Goal: Task Accomplishment & Management: Complete application form

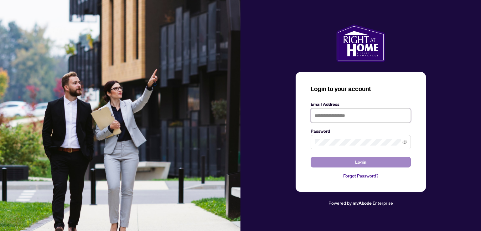
type input "**********"
click at [343, 159] on button "Login" at bounding box center [360, 162] width 100 height 11
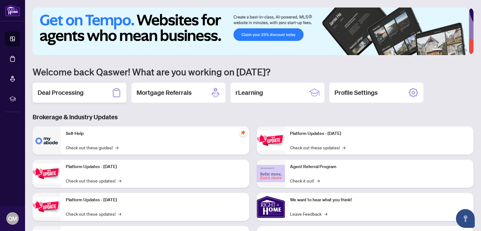
click at [77, 90] on h2 "Deal Processing" at bounding box center [61, 92] width 46 height 9
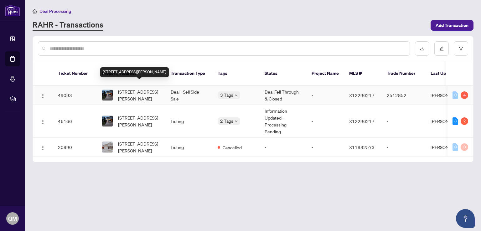
click at [128, 92] on span "[STREET_ADDRESS][PERSON_NAME]" at bounding box center [139, 95] width 43 height 14
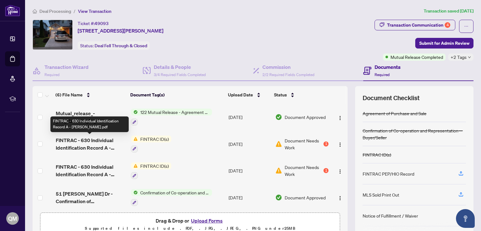
click at [94, 143] on span "FINTRAC - 630 Individual Identification Record A - [PERSON_NAME].pdf" at bounding box center [91, 143] width 70 height 15
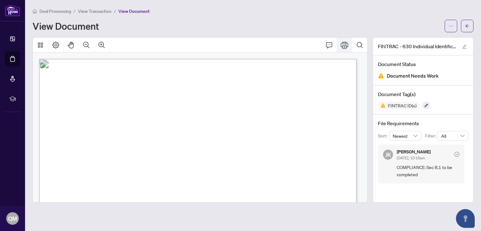
click at [343, 46] on icon "Print" at bounding box center [344, 45] width 8 height 8
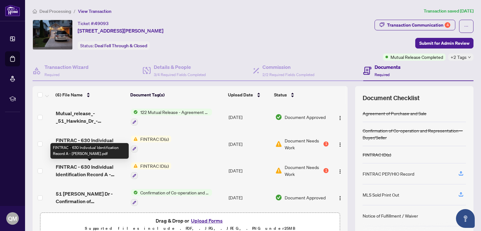
click at [92, 169] on span "FINTRAC - 630 Individual Identification Record A - [PERSON_NAME].pdf" at bounding box center [91, 170] width 70 height 15
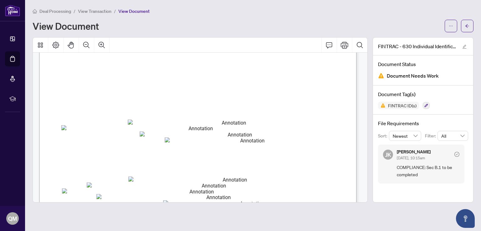
scroll to position [31, 0]
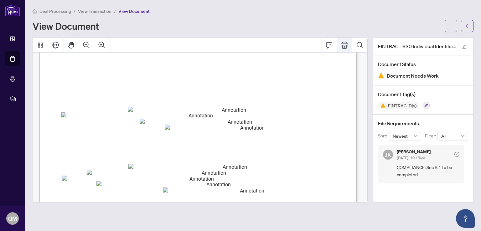
click at [342, 42] on icon "Print" at bounding box center [344, 45] width 8 height 8
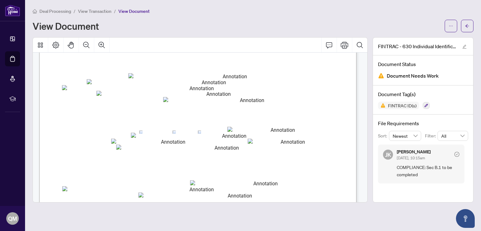
scroll to position [125, 0]
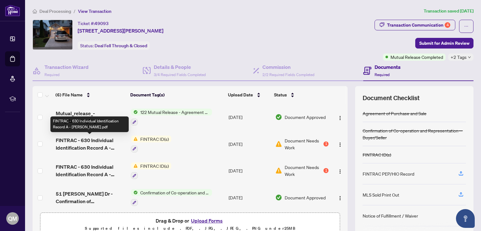
click at [85, 140] on span "FINTRAC - 630 Individual Identification Record A - [PERSON_NAME].pdf" at bounding box center [91, 143] width 70 height 15
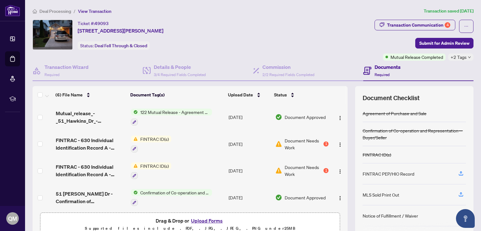
click at [286, 138] on span "Document Needs Work" at bounding box center [303, 144] width 38 height 14
click at [408, 25] on div "Transaction Communication 4" at bounding box center [418, 25] width 63 height 10
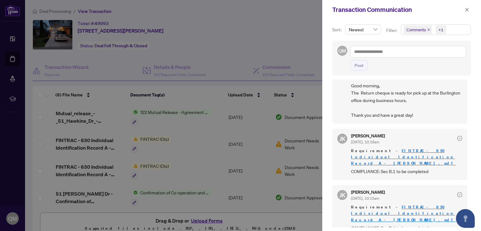
scroll to position [31, 0]
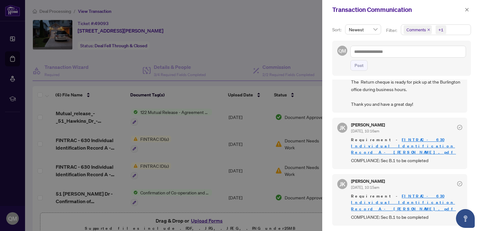
click at [400, 138] on link "FINTRAC - 630 Individual Identification Record A - [PERSON_NAME].pdf" at bounding box center [403, 146] width 105 height 18
click at [389, 213] on span "COMPLIANCE: Sec B.1 to be completed" at bounding box center [406, 216] width 111 height 7
drag, startPoint x: 430, startPoint y: 203, endPoint x: 351, endPoint y: 205, distance: 78.6
click at [351, 213] on span "COMPLIANCE: Sec B.1 to be completed" at bounding box center [406, 216] width 111 height 7
copy span "COMPLIANCE: Sec B.1 to be completed"
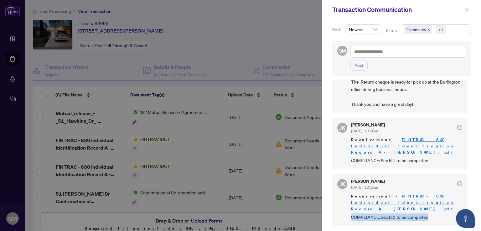
click at [464, 8] on button "button" at bounding box center [466, 10] width 8 height 8
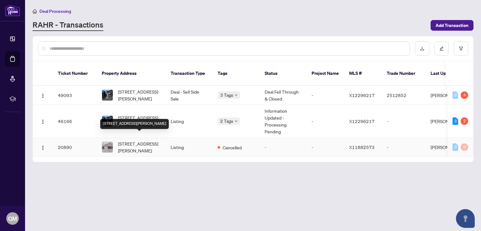
click at [141, 140] on span "[STREET_ADDRESS][PERSON_NAME]" at bounding box center [139, 147] width 43 height 14
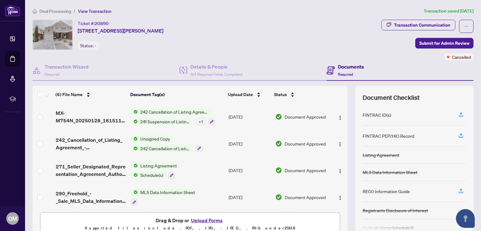
click at [163, 112] on span "242 Cancellation of Listing Agreement - Authority to Offer for Sale" at bounding box center [175, 111] width 74 height 7
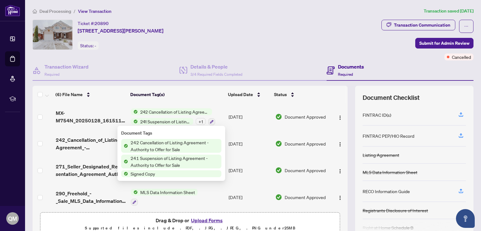
click at [141, 146] on span "242 Cancellation of Listing Agreement - Authority to Offer for Sale" at bounding box center [174, 146] width 93 height 14
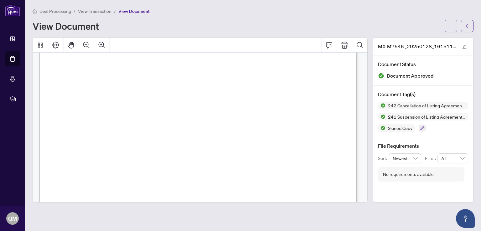
scroll to position [833, 0]
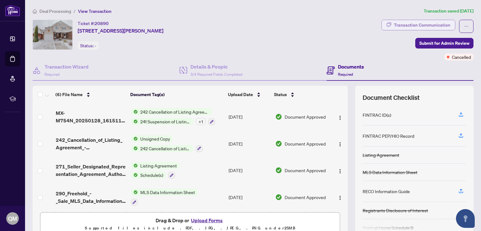
click at [411, 24] on div "Transaction Communication" at bounding box center [422, 25] width 56 height 10
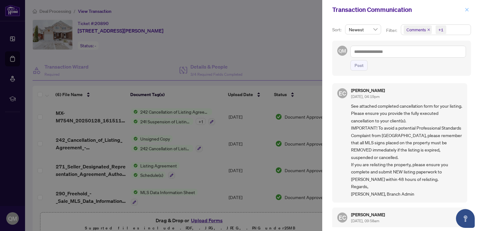
click at [466, 10] on icon "close" at bounding box center [466, 10] width 4 height 4
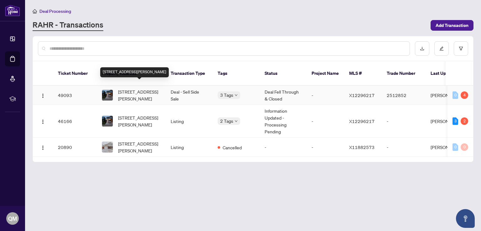
click at [130, 88] on span "[STREET_ADDRESS][PERSON_NAME]" at bounding box center [139, 95] width 43 height 14
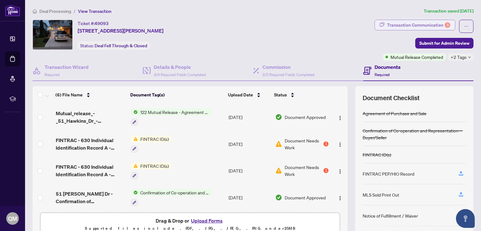
click at [395, 24] on div "Transaction Communication 4" at bounding box center [418, 25] width 63 height 10
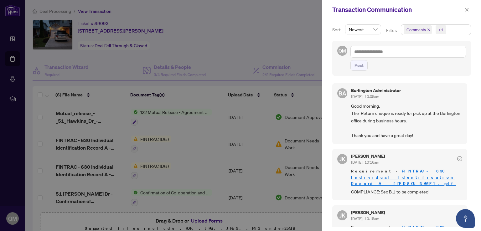
click at [253, 43] on div at bounding box center [240, 115] width 481 height 231
click at [470, 10] on button "button" at bounding box center [466, 10] width 8 height 8
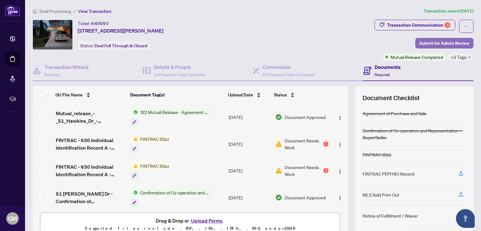
click at [446, 42] on span "Submit for Admin Review" at bounding box center [444, 43] width 50 height 10
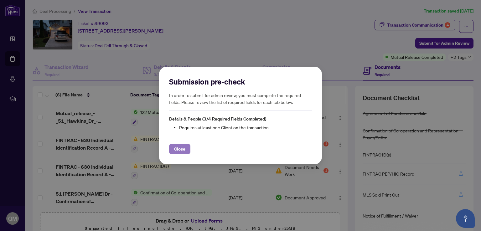
click at [177, 146] on span "Close" at bounding box center [179, 149] width 11 height 10
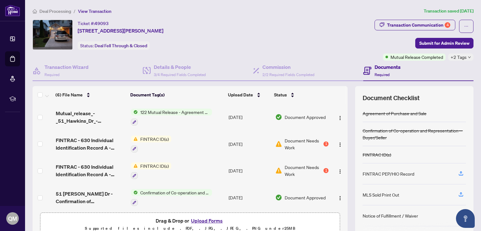
click at [378, 72] on span "Required" at bounding box center [381, 74] width 15 height 5
click at [205, 220] on button "Upload Forms" at bounding box center [206, 220] width 35 height 8
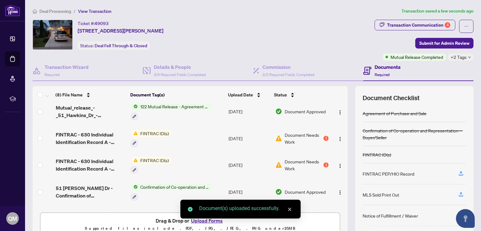
scroll to position [101, 0]
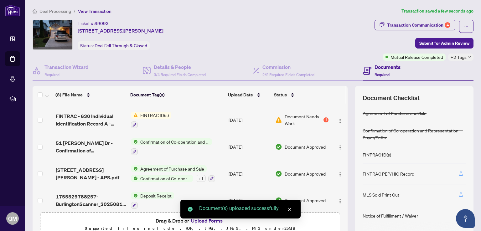
click at [290, 207] on icon "close" at bounding box center [289, 209] width 4 height 4
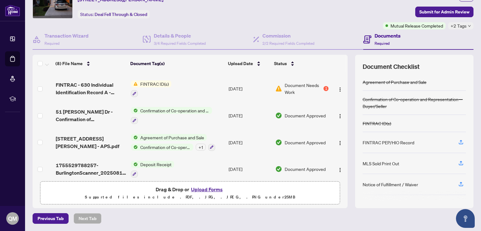
scroll to position [0, 0]
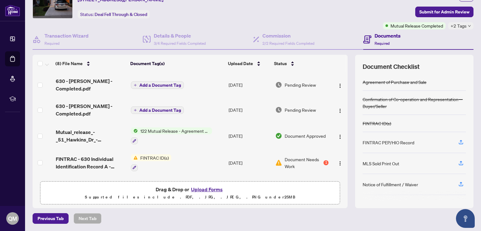
click at [176, 83] on span "Add a Document Tag" at bounding box center [160, 85] width 42 height 4
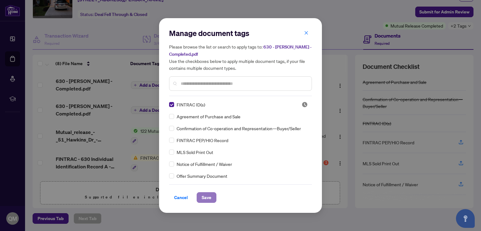
click at [210, 200] on span "Save" at bounding box center [206, 197] width 10 height 10
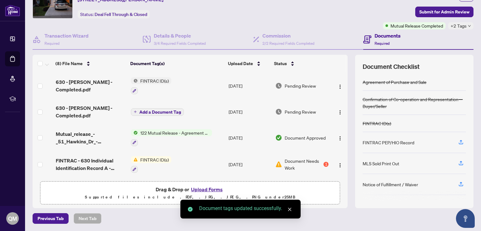
click at [174, 110] on span "Add a Document Tag" at bounding box center [160, 112] width 42 height 4
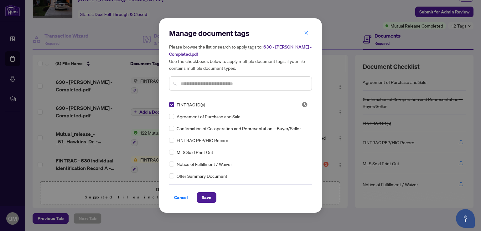
click at [211, 196] on button "Save" at bounding box center [206, 197] width 20 height 11
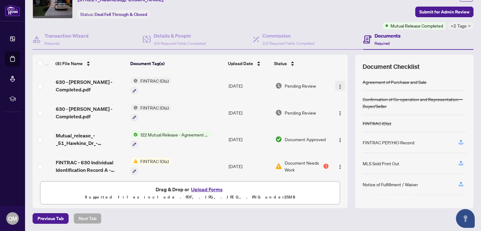
click at [337, 86] on img "button" at bounding box center [339, 86] width 5 height 5
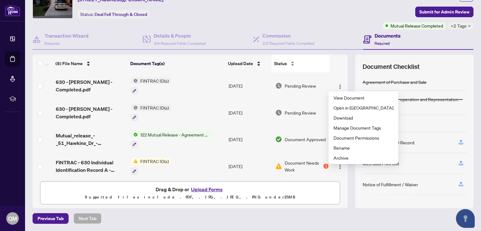
click at [316, 60] on div "Status" at bounding box center [300, 63] width 53 height 7
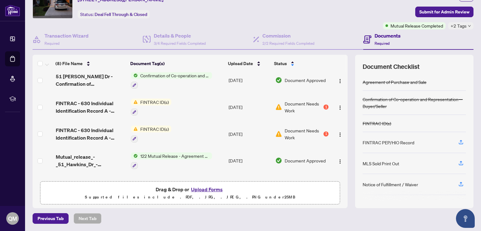
scroll to position [109, 0]
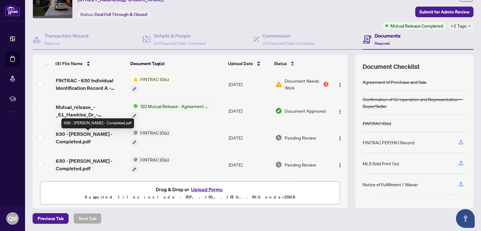
click at [100, 136] on span "630 - [PERSON_NAME] - Completed.pdf" at bounding box center [91, 137] width 70 height 15
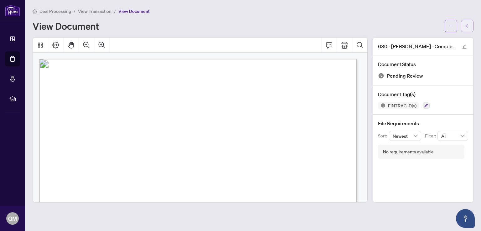
click at [469, 25] on button "button" at bounding box center [466, 26] width 13 height 13
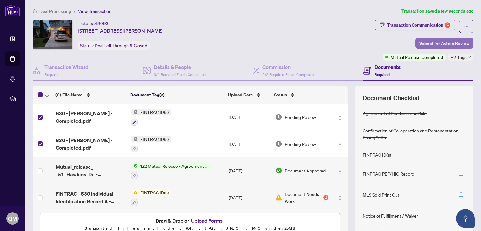
click at [448, 46] on span "Submit for Admin Review" at bounding box center [444, 43] width 50 height 10
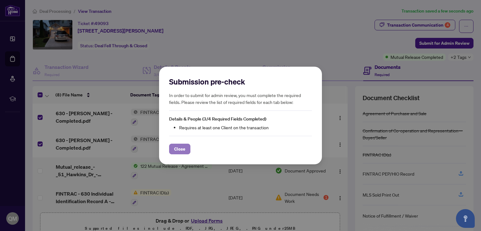
click at [172, 152] on button "Close" at bounding box center [179, 149] width 21 height 11
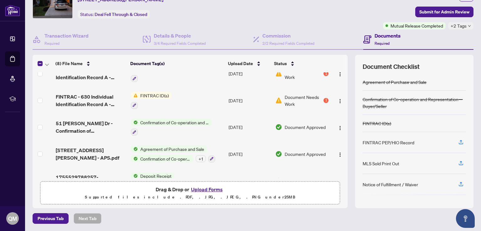
scroll to position [97, 0]
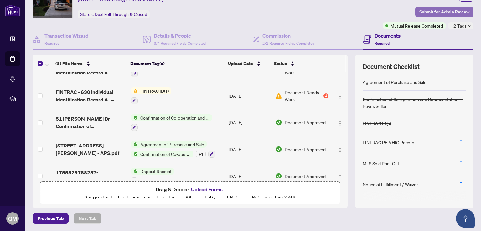
click at [423, 9] on span "Submit for Admin Review" at bounding box center [444, 12] width 50 height 10
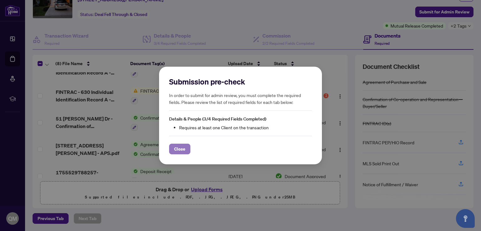
click at [183, 148] on span "Close" at bounding box center [179, 149] width 11 height 10
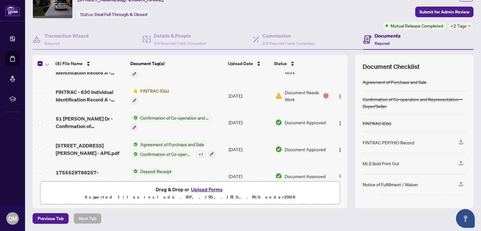
scroll to position [0, 0]
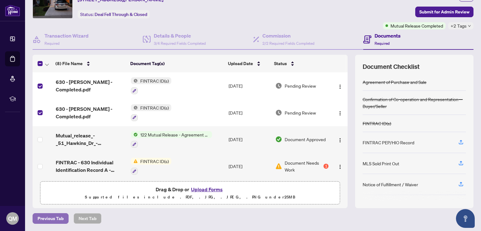
click at [49, 218] on span "Previous Tab" at bounding box center [51, 218] width 26 height 10
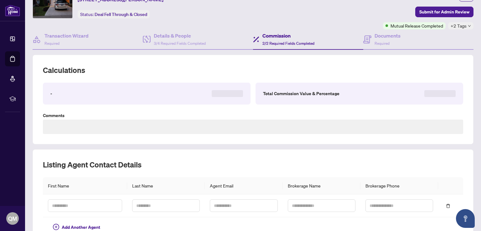
type textarea "**********"
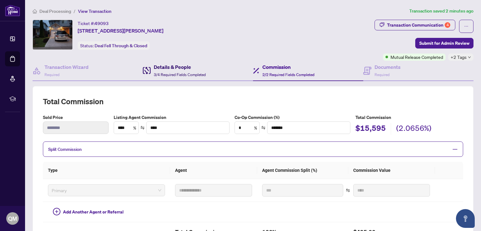
click at [158, 70] on h4 "Details & People" at bounding box center [180, 67] width 52 height 8
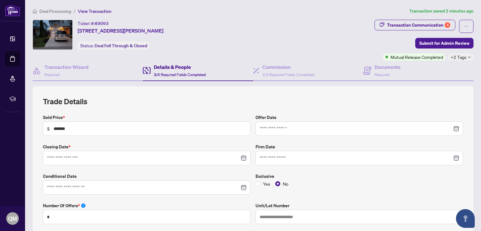
type input "**********"
click at [59, 72] on span "Required" at bounding box center [51, 74] width 15 height 5
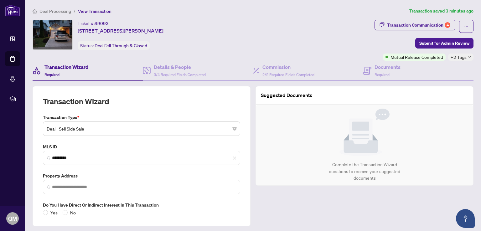
type input "**********"
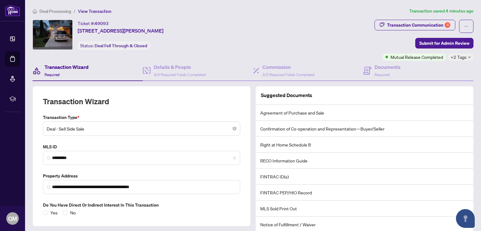
scroll to position [39, 0]
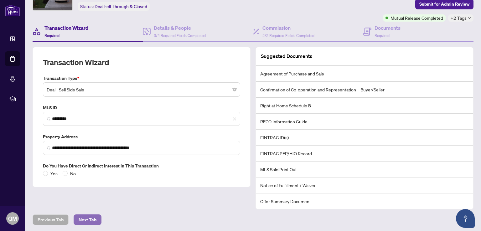
click at [83, 219] on span "Next Tab" at bounding box center [88, 220] width 18 height 10
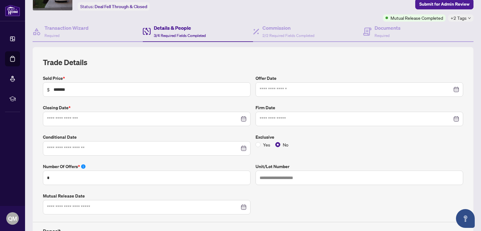
type input "**********"
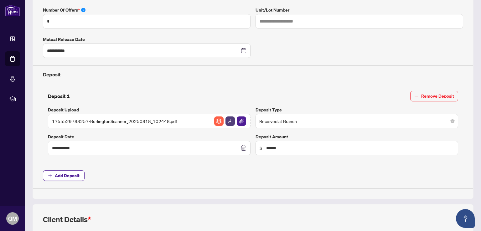
scroll to position [305, 0]
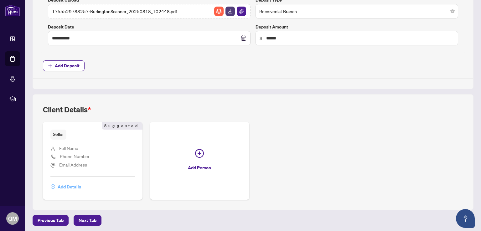
click at [71, 188] on span "Add Details" at bounding box center [69, 187] width 23 height 10
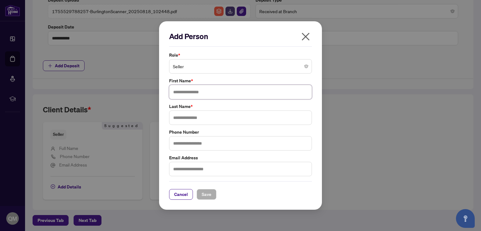
click at [213, 94] on input "text" at bounding box center [240, 92] width 143 height 14
type input "******"
type input "*******"
click at [191, 171] on input "text" at bounding box center [240, 169] width 143 height 14
paste input "**********"
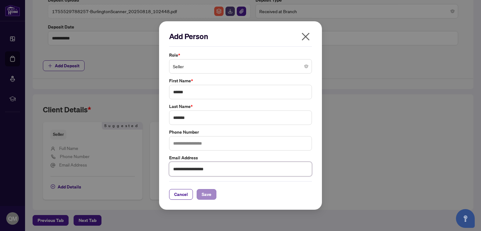
type input "**********"
click at [203, 194] on span "Save" at bounding box center [206, 194] width 10 height 10
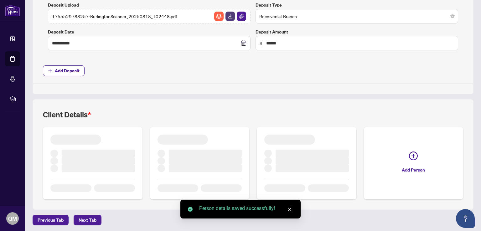
scroll to position [305, 0]
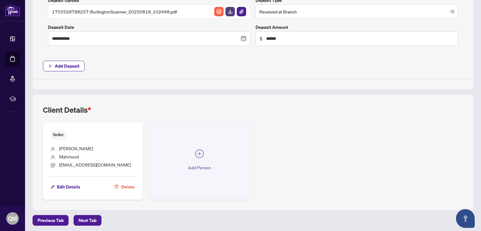
click at [196, 153] on icon "plus-circle" at bounding box center [199, 153] width 9 height 9
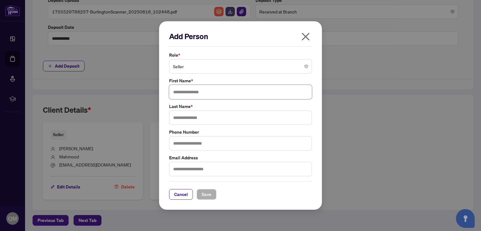
click at [201, 93] on input "text" at bounding box center [240, 92] width 143 height 14
type input "*******"
click at [191, 165] on input "text" at bounding box center [240, 169] width 143 height 14
paste input "**********"
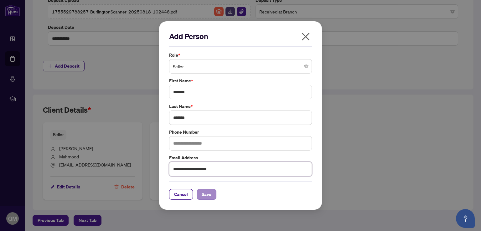
type input "**********"
click at [204, 194] on span "Save" at bounding box center [206, 194] width 10 height 10
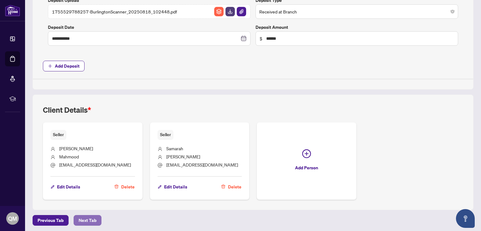
click at [86, 216] on span "Next Tab" at bounding box center [88, 220] width 18 height 10
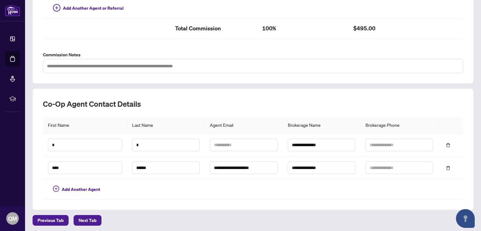
scroll to position [204, 0]
click at [91, 218] on span "Next Tab" at bounding box center [88, 220] width 18 height 10
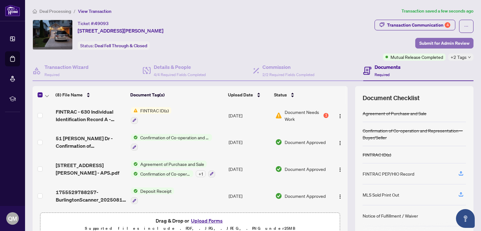
click at [447, 43] on span "Submit for Admin Review" at bounding box center [444, 43] width 50 height 10
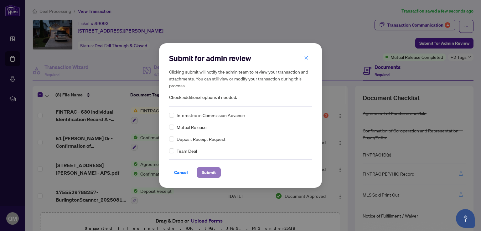
click at [211, 171] on span "Submit" at bounding box center [208, 172] width 14 height 10
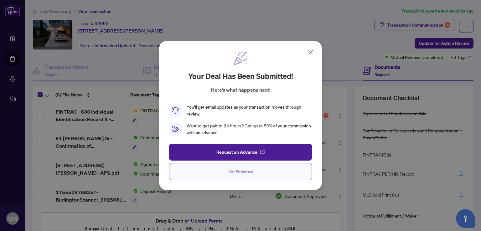
click at [248, 176] on span "I'm Finished" at bounding box center [240, 171] width 24 height 10
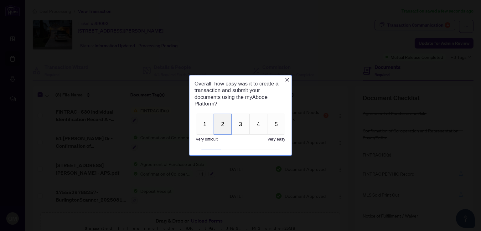
click at [223, 125] on button "2" at bounding box center [222, 124] width 18 height 21
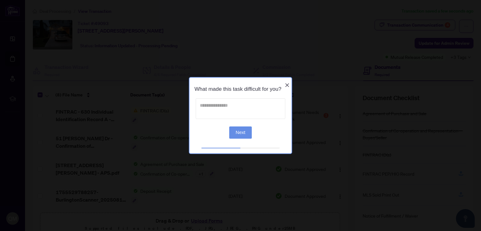
click at [238, 110] on textarea at bounding box center [240, 108] width 89 height 21
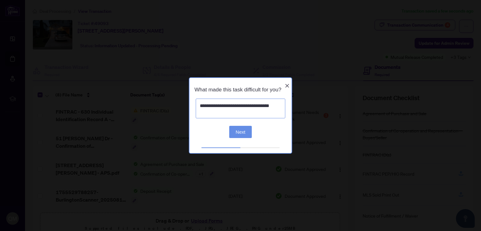
type textarea "**********"
click at [244, 133] on button "Next" at bounding box center [240, 131] width 23 height 12
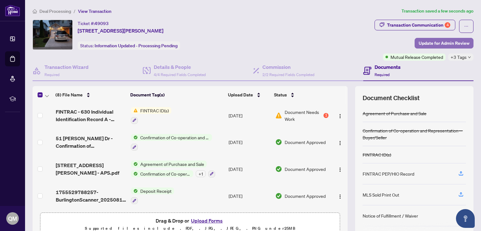
click at [427, 42] on span "Update for Admin Review" at bounding box center [443, 43] width 51 height 10
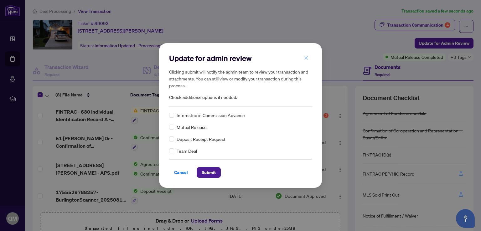
click at [308, 57] on button "button" at bounding box center [306, 58] width 13 height 11
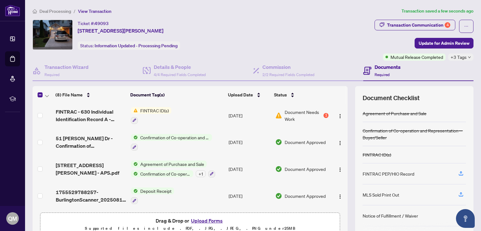
click at [47, 9] on span "Deal Processing" at bounding box center [55, 11] width 32 height 6
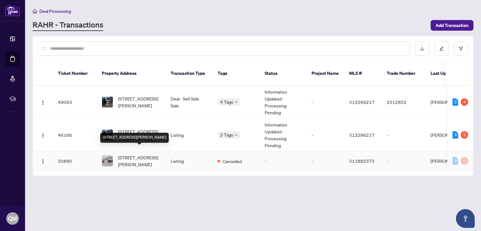
click at [128, 154] on span "[STREET_ADDRESS][PERSON_NAME]" at bounding box center [139, 161] width 43 height 14
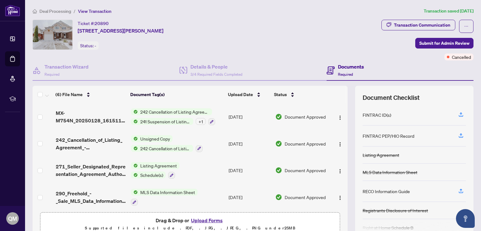
click at [144, 121] on span "241 Suspension of Listing Agreement - Authority to Offer for Sale" at bounding box center [165, 121] width 55 height 7
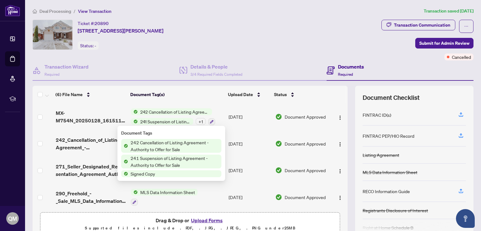
click at [150, 146] on span "242 Cancellation of Listing Agreement - Authority to Offer for Sale" at bounding box center [174, 146] width 93 height 14
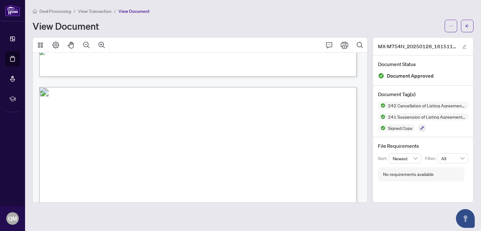
scroll to position [876, 0]
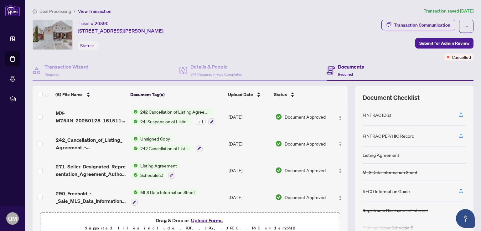
click at [159, 166] on span "Listing Agreement" at bounding box center [159, 165] width 42 height 7
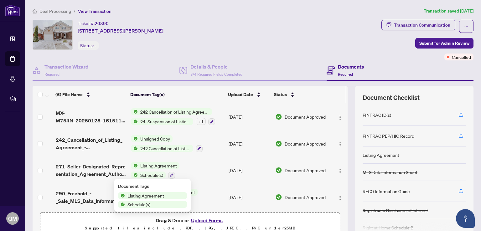
click at [141, 197] on span "Listing Agreement" at bounding box center [146, 195] width 42 height 7
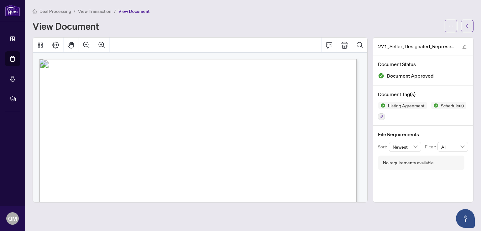
scroll to position [125, 0]
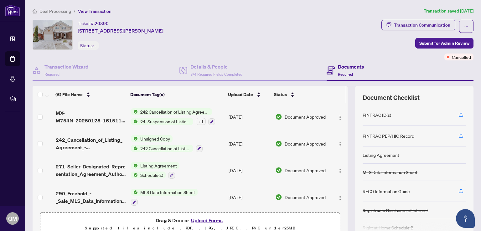
click at [51, 12] on span "Deal Processing" at bounding box center [55, 11] width 32 height 6
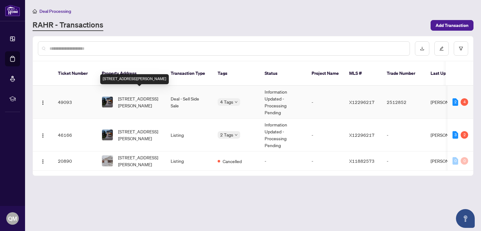
click at [126, 95] on span "[STREET_ADDRESS][PERSON_NAME]" at bounding box center [139, 102] width 43 height 14
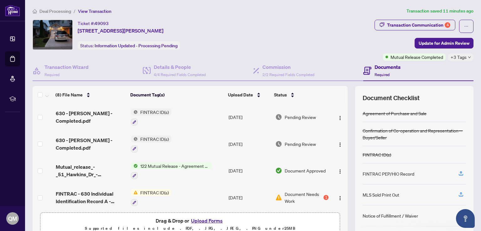
click at [49, 9] on span "Deal Processing" at bounding box center [55, 11] width 32 height 6
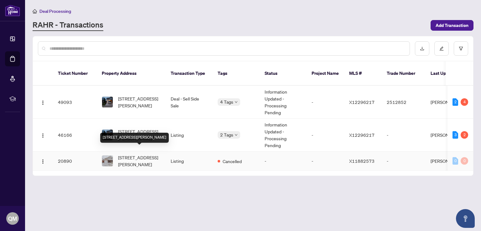
click at [133, 154] on span "[STREET_ADDRESS][PERSON_NAME]" at bounding box center [139, 161] width 43 height 14
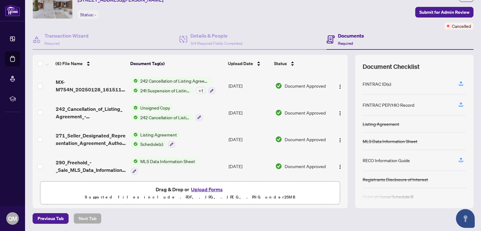
click at [157, 80] on span "242 Cancellation of Listing Agreement - Authority to Offer for Sale" at bounding box center [175, 80] width 74 height 7
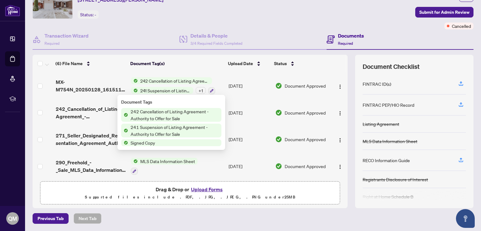
click at [158, 110] on span "242 Cancellation of Listing Agreement - Authority to Offer for Sale" at bounding box center [174, 115] width 93 height 14
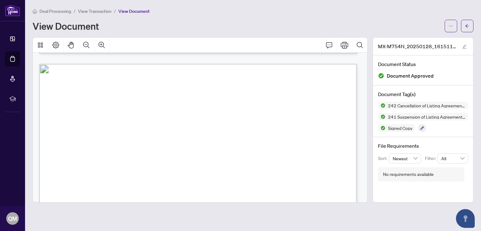
scroll to position [438, 0]
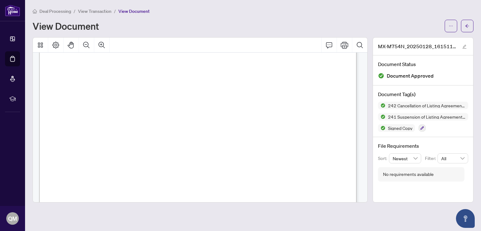
click at [93, 12] on span "View Transaction" at bounding box center [94, 11] width 33 height 6
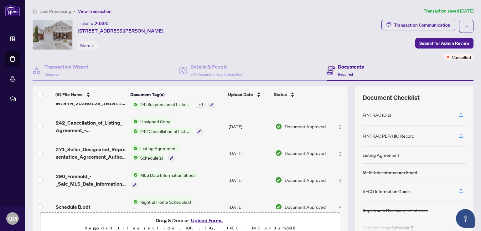
scroll to position [31, 0]
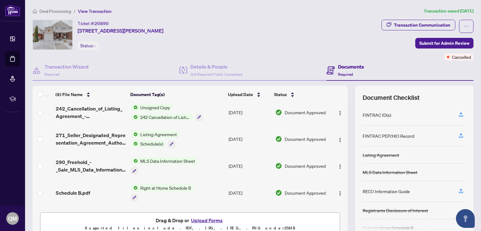
click at [146, 158] on span "MLS Data Information Sheet" at bounding box center [168, 160] width 60 height 7
click at [149, 190] on span "MLS Data Information Sheet" at bounding box center [164, 190] width 60 height 7
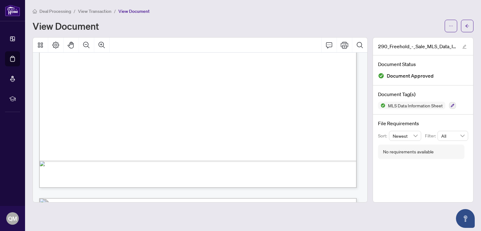
scroll to position [94, 0]
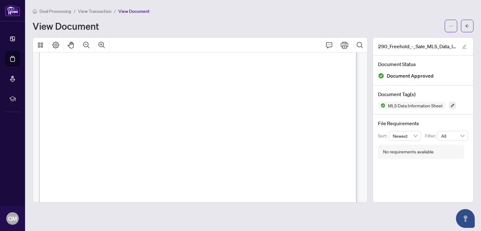
click at [54, 10] on span "Deal Processing" at bounding box center [55, 11] width 32 height 6
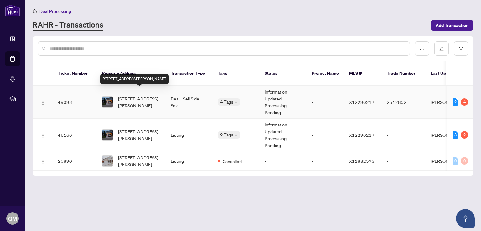
click at [136, 97] on span "[STREET_ADDRESS][PERSON_NAME]" at bounding box center [139, 102] width 43 height 14
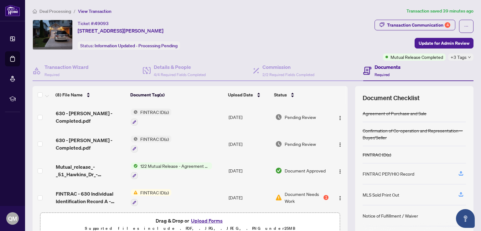
scroll to position [109, 0]
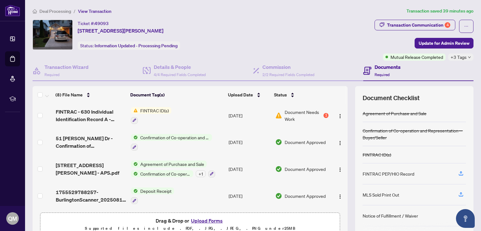
click at [208, 219] on button "Upload Forms" at bounding box center [206, 220] width 35 height 8
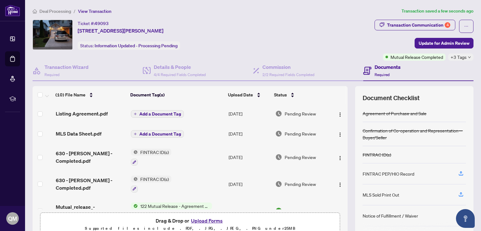
click at [160, 112] on span "Add a Document Tag" at bounding box center [160, 114] width 42 height 4
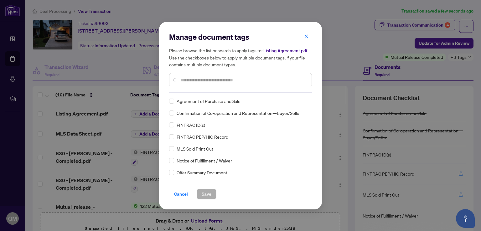
click at [191, 80] on input "text" at bounding box center [244, 80] width 126 height 7
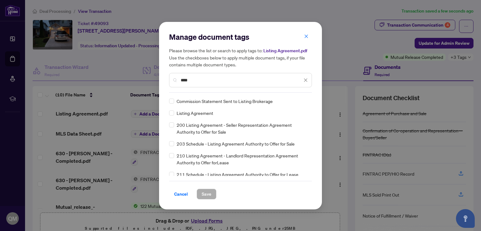
type input "****"
click at [208, 194] on span "Save" at bounding box center [206, 194] width 10 height 10
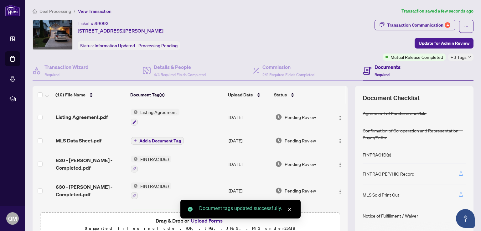
click at [164, 139] on span "Add a Document Tag" at bounding box center [160, 141] width 42 height 4
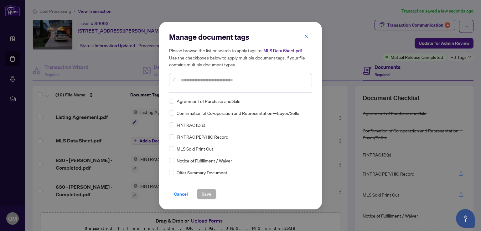
click at [195, 80] on input "text" at bounding box center [244, 80] width 126 height 7
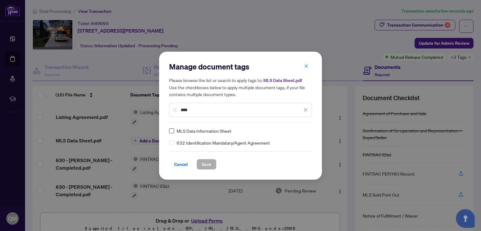
type input "****"
click at [206, 165] on span "Save" at bounding box center [206, 164] width 10 height 10
